Goal: Connect with others: Connect with others

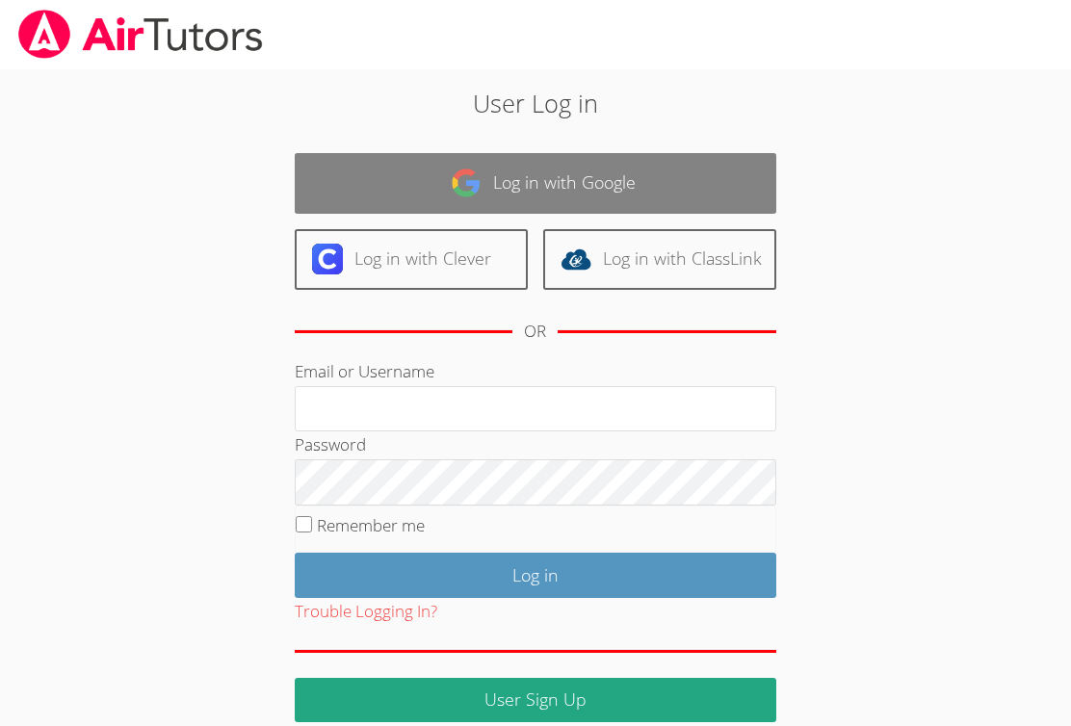
click at [528, 179] on link "Log in with Google" at bounding box center [535, 183] width 481 height 61
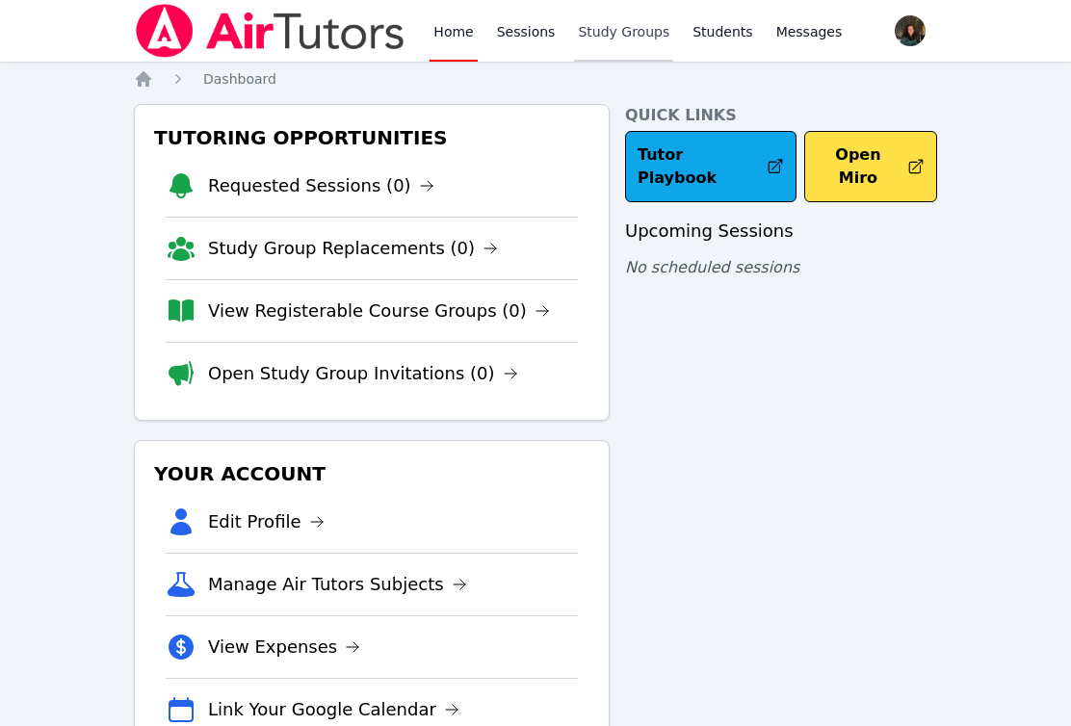
click at [601, 25] on link "Study Groups" at bounding box center [623, 31] width 99 height 62
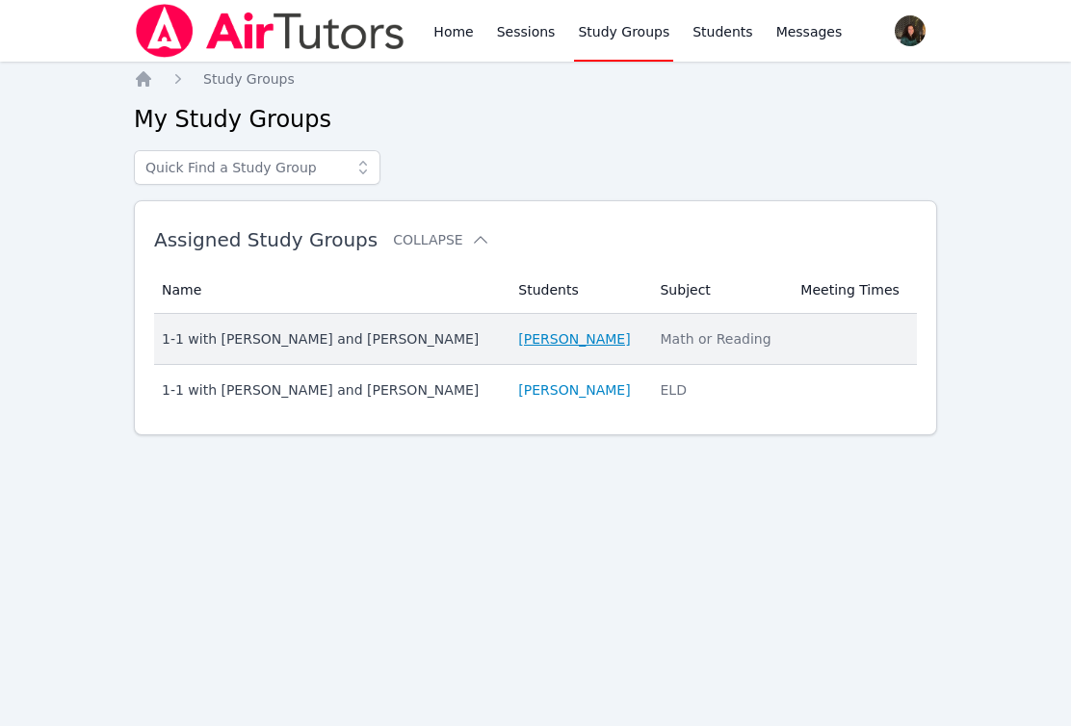
click at [519, 338] on link "[PERSON_NAME]" at bounding box center [574, 338] width 112 height 19
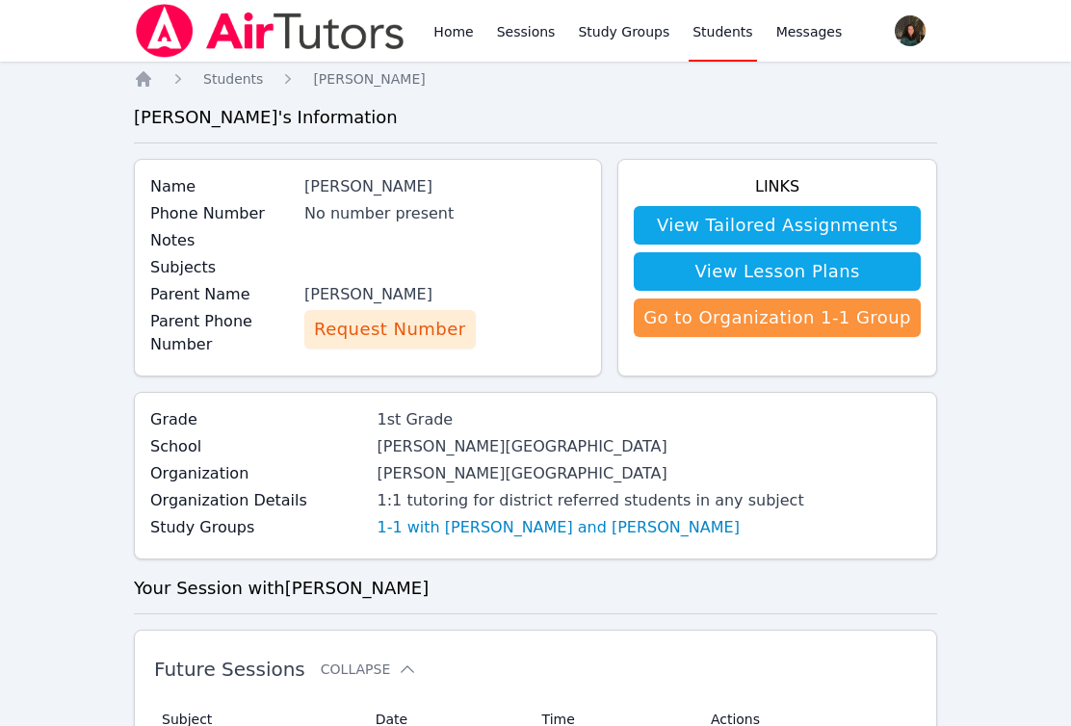
click at [421, 318] on span "Request Number" at bounding box center [389, 329] width 151 height 27
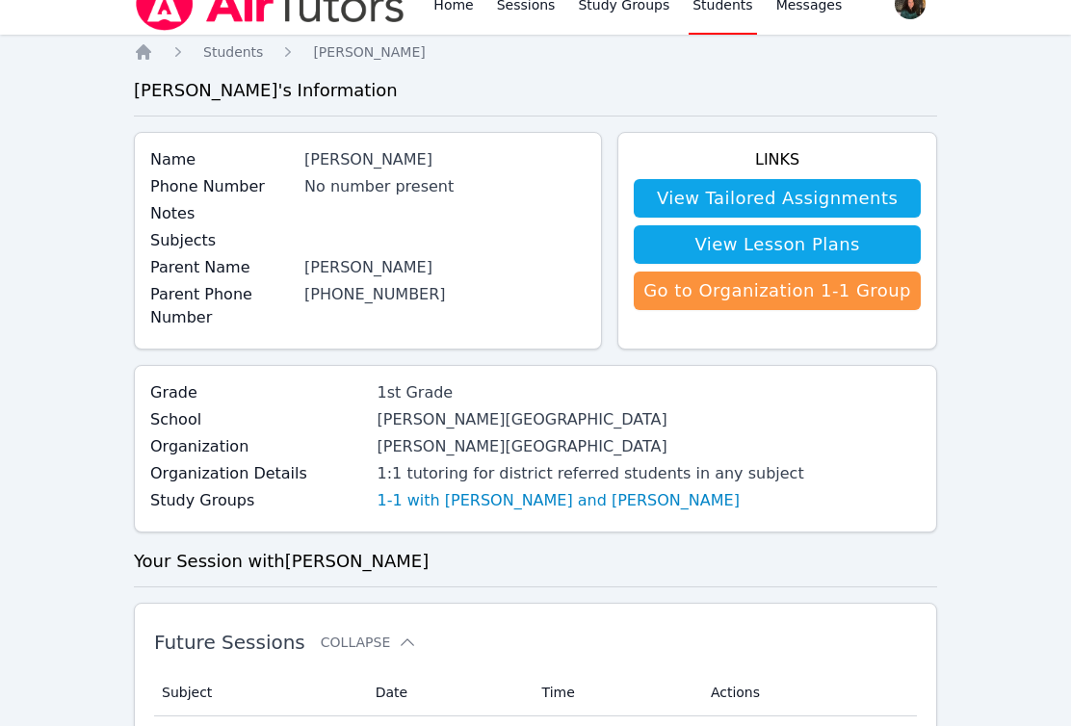
scroll to position [33, 0]
